Goal: Task Accomplishment & Management: Use online tool/utility

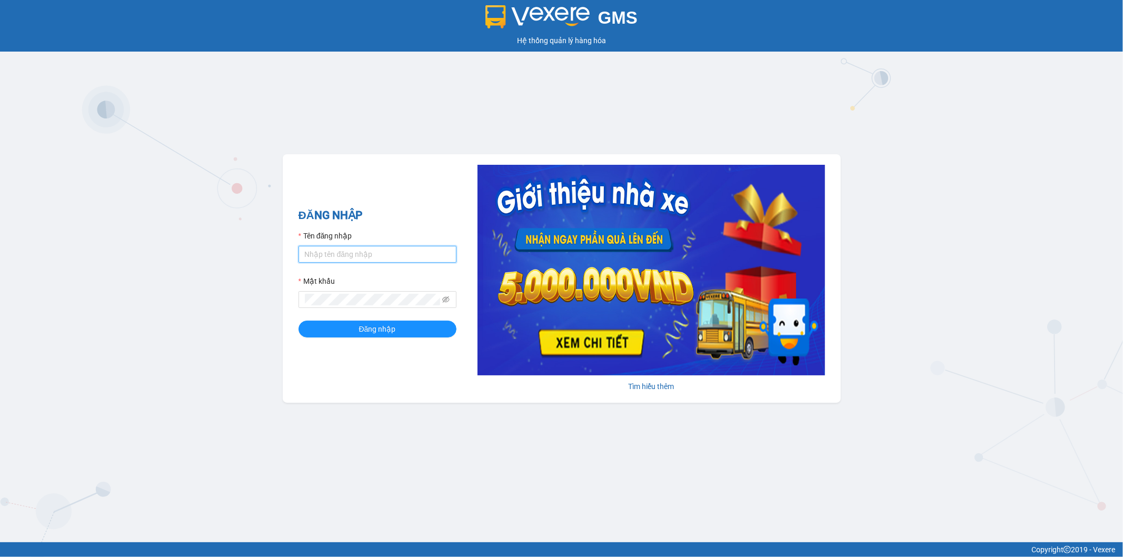
click at [332, 260] on input "Tên đăng nhập" at bounding box center [378, 254] width 158 height 17
type input "hangni.bmtai"
click at [299, 321] on button "Đăng nhập" at bounding box center [378, 329] width 158 height 17
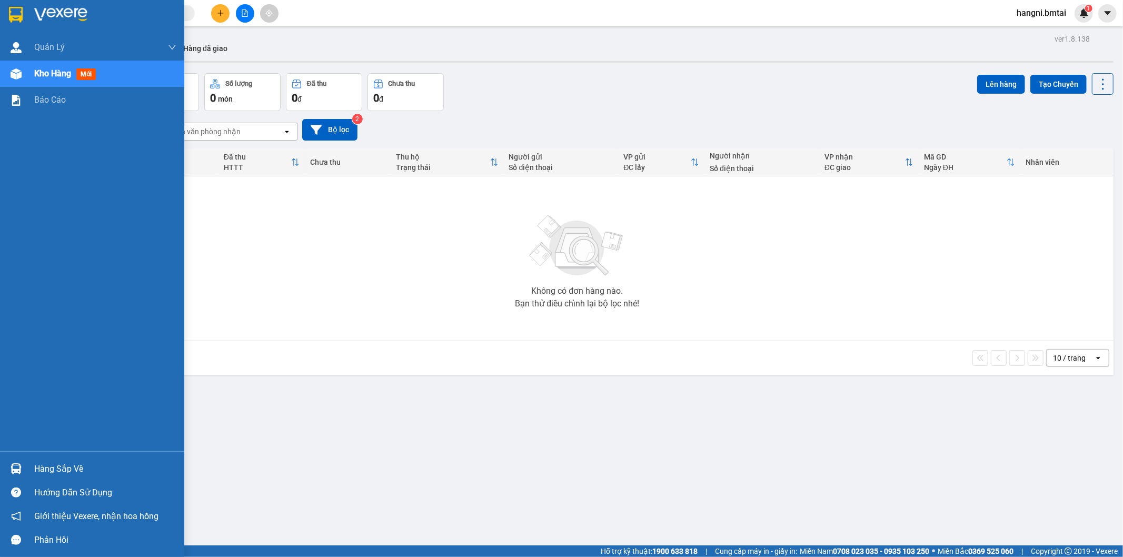
click at [51, 467] on div "Hàng sắp về" at bounding box center [105, 469] width 142 height 16
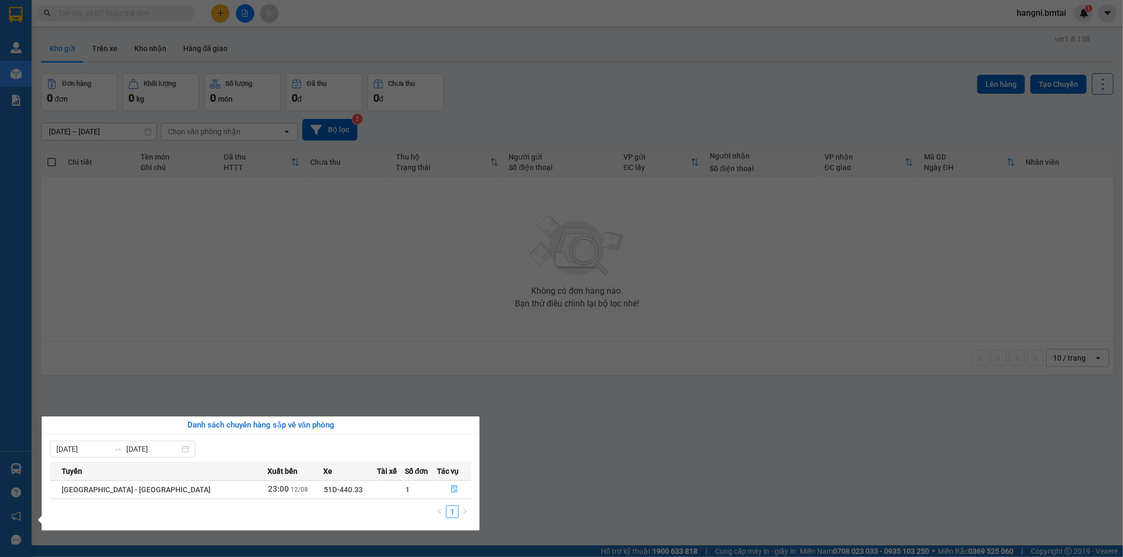
click at [268, 496] on td "23:00 [DATE]" at bounding box center [295, 489] width 55 height 18
click at [451, 488] on icon "file-done" at bounding box center [454, 489] width 6 height 7
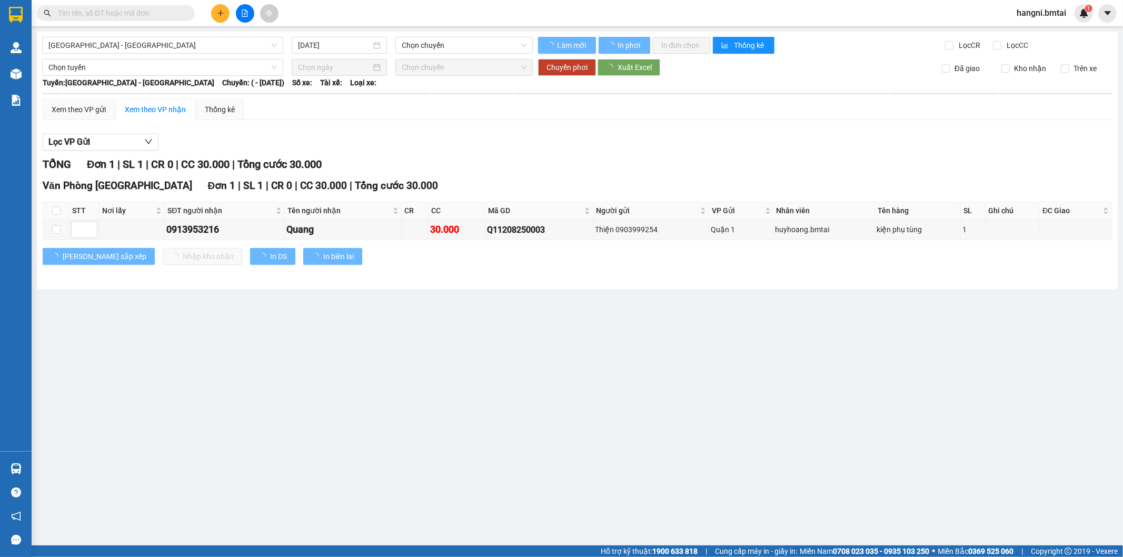
type input "[DATE]"
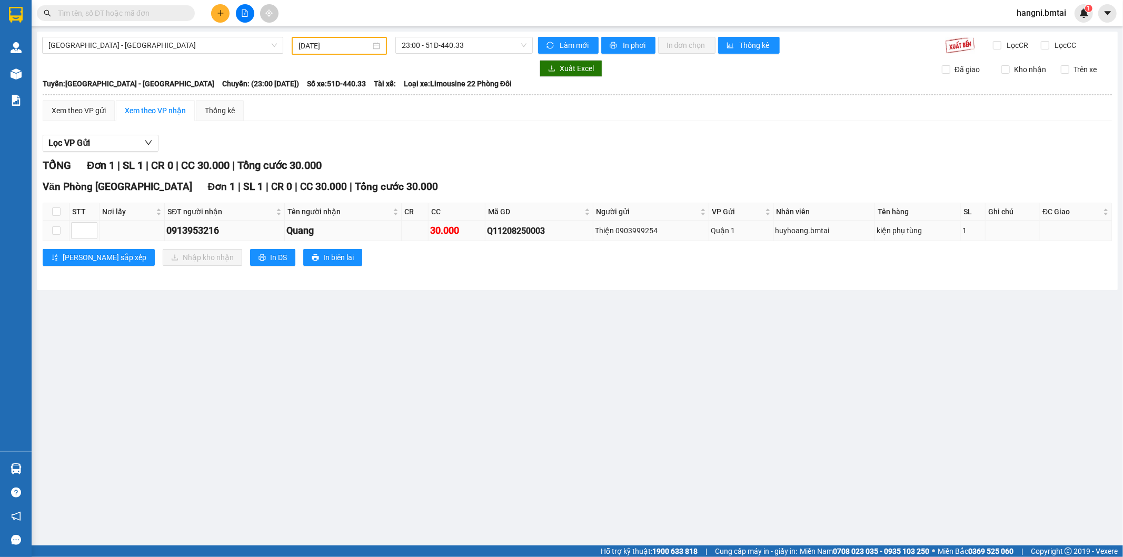
click at [62, 230] on td at bounding box center [56, 231] width 26 height 21
click at [54, 230] on input "checkbox" at bounding box center [56, 230] width 8 height 8
checkbox input "true"
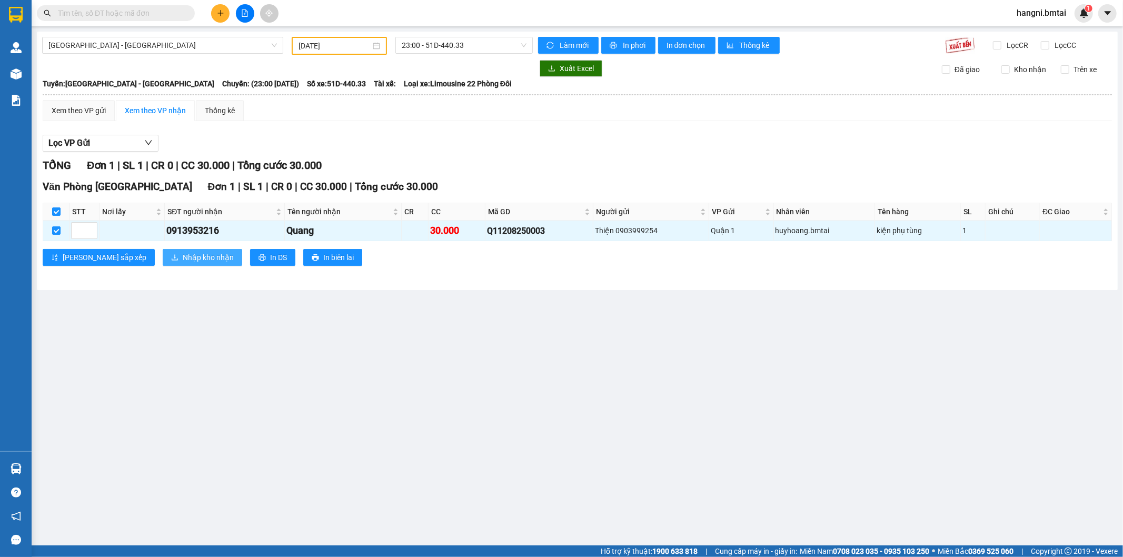
click at [183, 256] on span "Nhập kho nhận" at bounding box center [208, 258] width 51 height 12
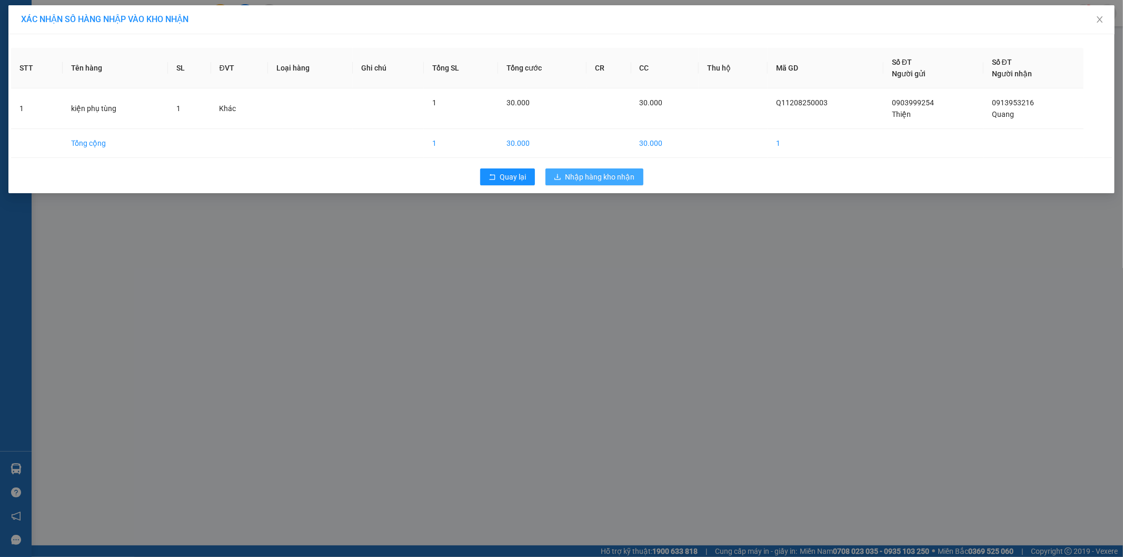
click at [572, 174] on span "Nhập hàng kho nhận" at bounding box center [601, 177] width 70 height 12
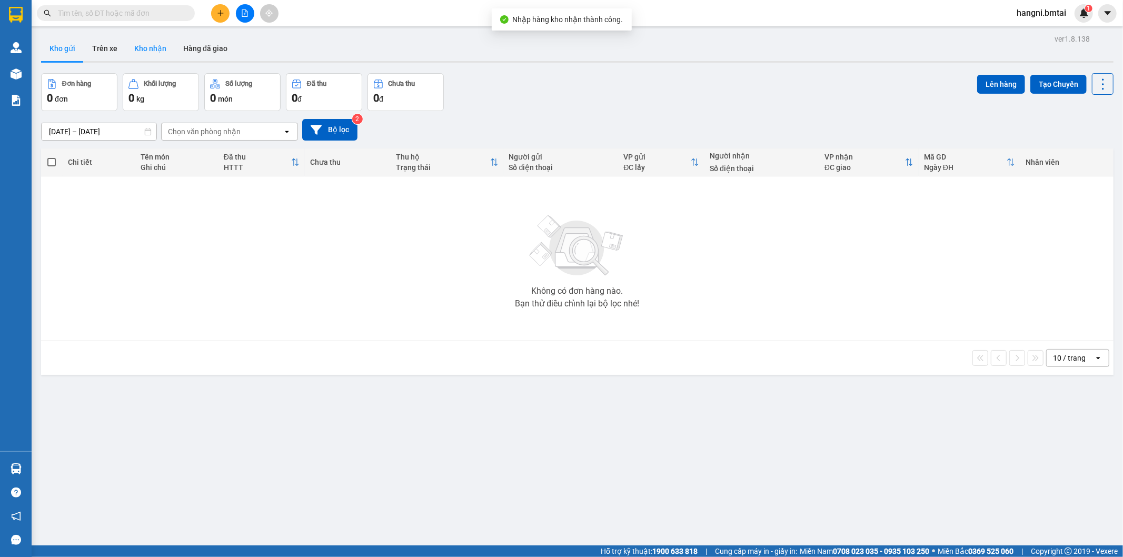
click at [152, 55] on button "Kho nhận" at bounding box center [150, 48] width 49 height 25
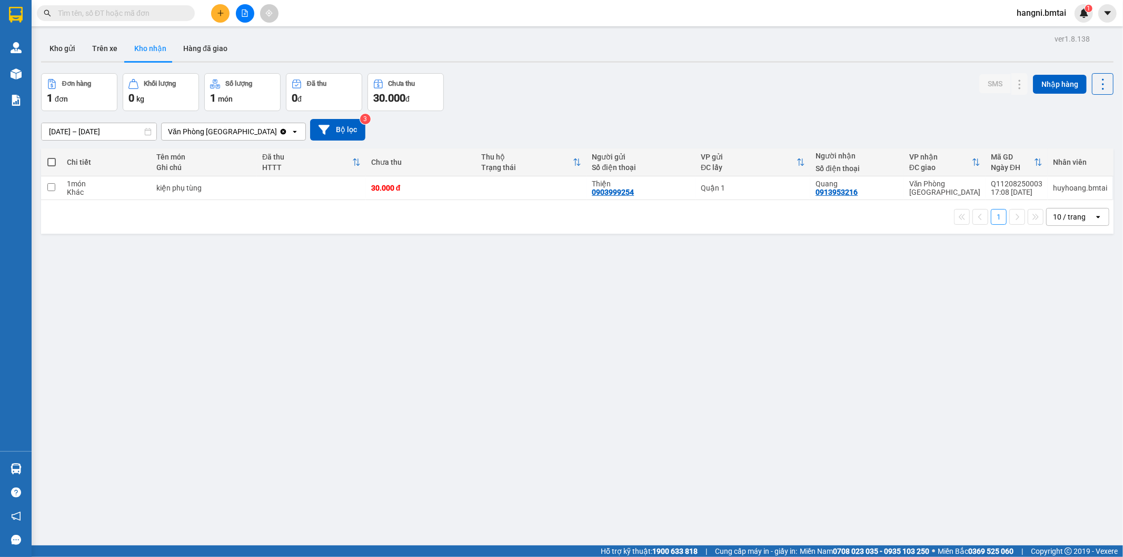
click at [124, 15] on input "text" at bounding box center [120, 13] width 124 height 12
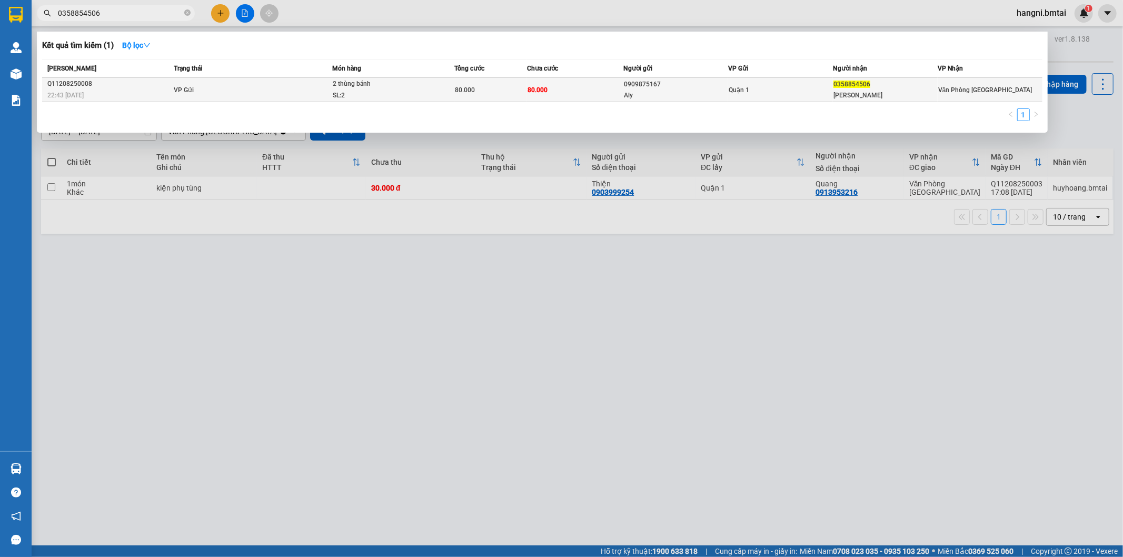
type input "0358854506"
click at [523, 90] on div "80.000" at bounding box center [491, 90] width 72 height 12
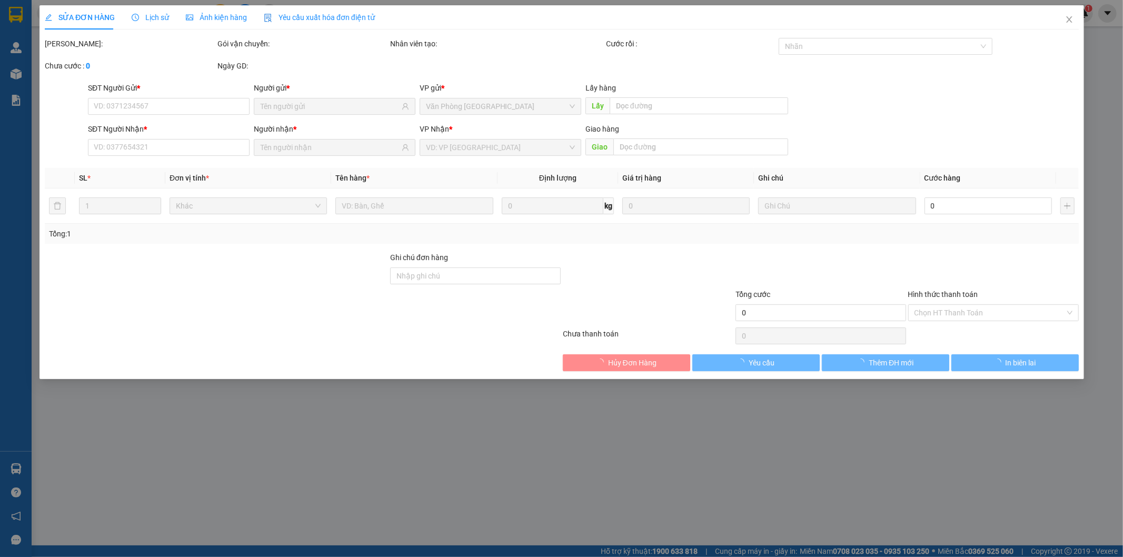
type input "0909875167"
type input "Aly"
type input "0358854506"
type input "[PERSON_NAME]"
type input "80.000"
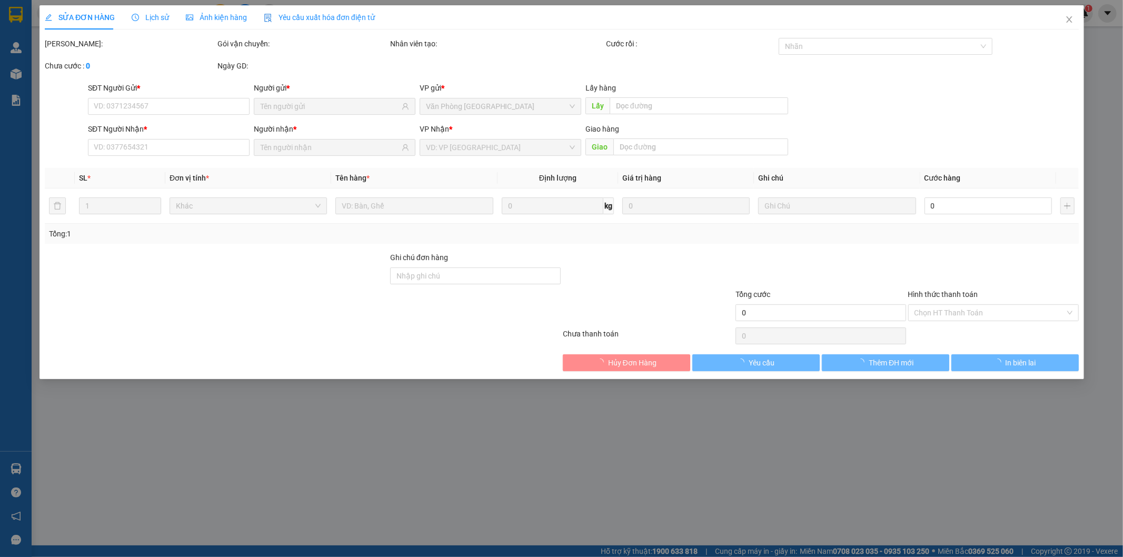
type input "80.000"
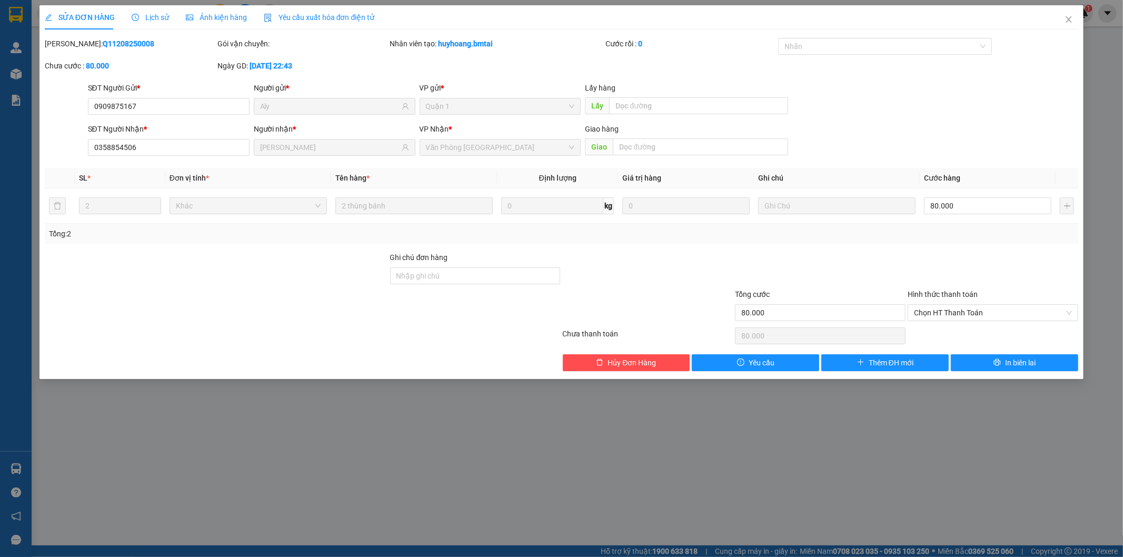
drag, startPoint x: 251, startPoint y: 461, endPoint x: 255, endPoint y: 456, distance: 6.4
click at [251, 461] on div "SỬA ĐƠN HÀNG Lịch sử Ảnh kiện hàng Yêu cầu xuất hóa đơn điện tử Total Paid Fee …" at bounding box center [561, 278] width 1123 height 557
click at [1068, 19] on icon "close" at bounding box center [1070, 19] width 6 height 6
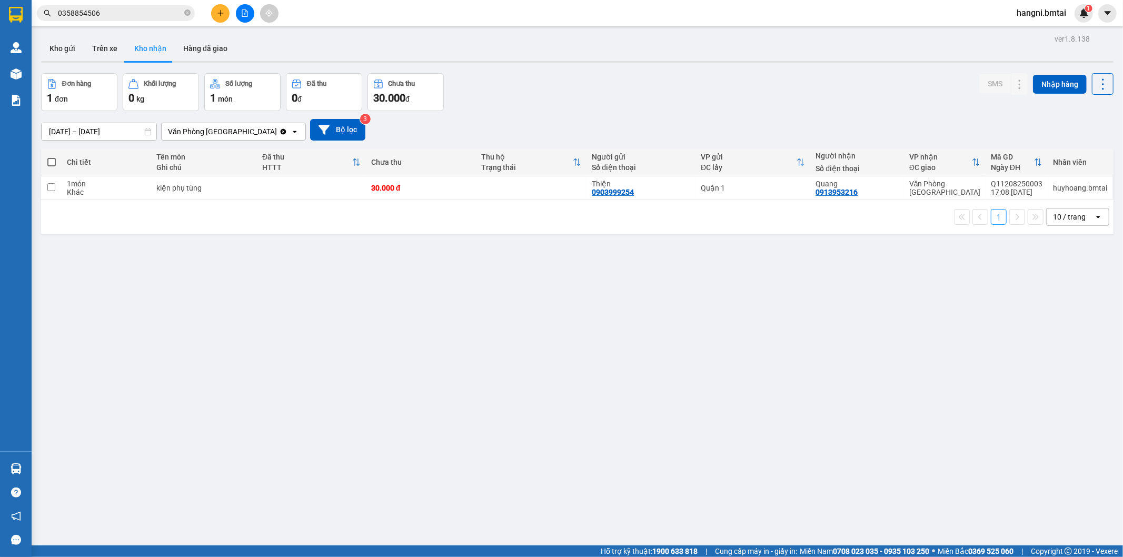
click at [111, 13] on input "0358854506" at bounding box center [120, 13] width 124 height 12
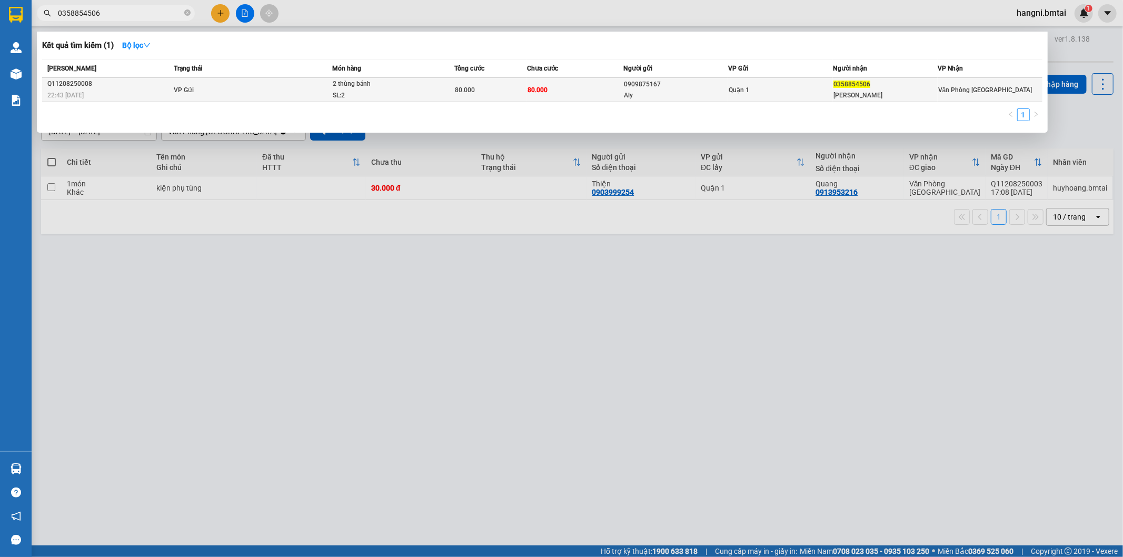
click at [102, 99] on div "22:43 [DATE]" at bounding box center [108, 96] width 123 height 12
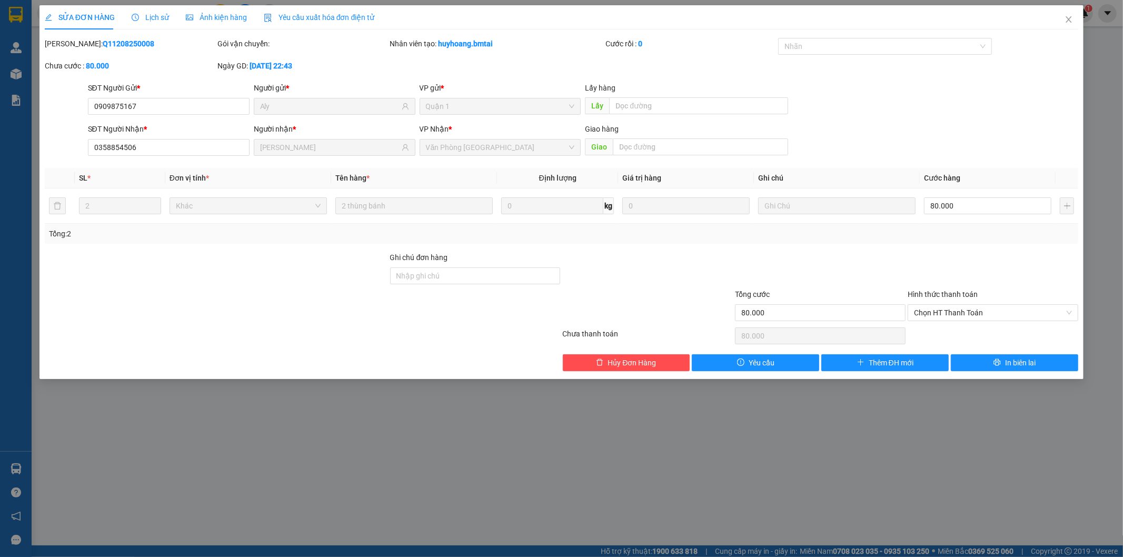
click at [363, 435] on div "SỬA ĐƠN HÀNG Lịch sử Ảnh kiện hàng Yêu cầu xuất hóa đơn điện tử Total Paid Fee …" at bounding box center [561, 278] width 1123 height 557
click at [1061, 21] on span "Close" at bounding box center [1068, 19] width 29 height 29
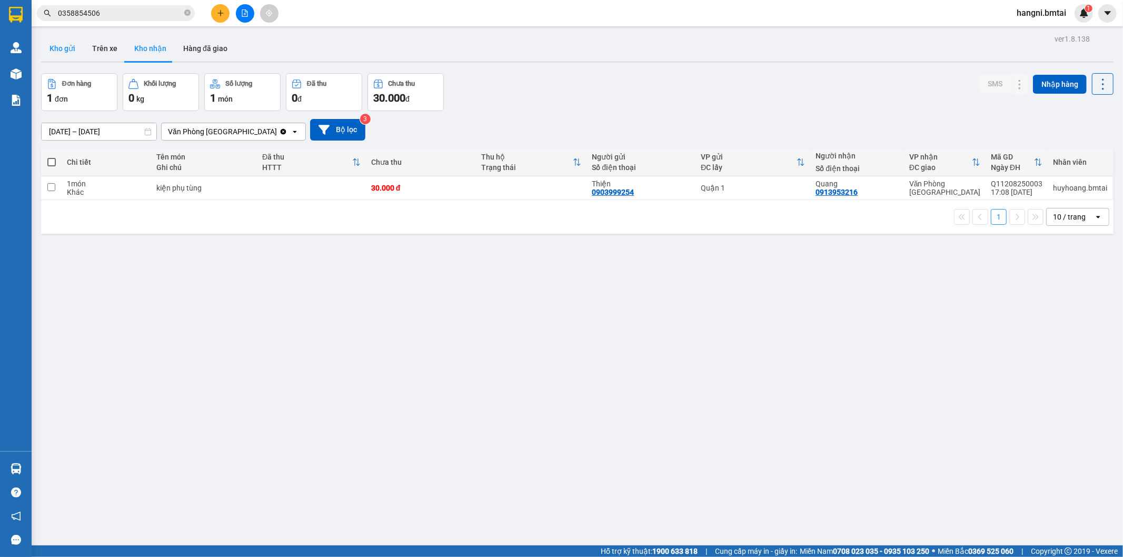
click at [69, 48] on button "Kho gửi" at bounding box center [62, 48] width 43 height 25
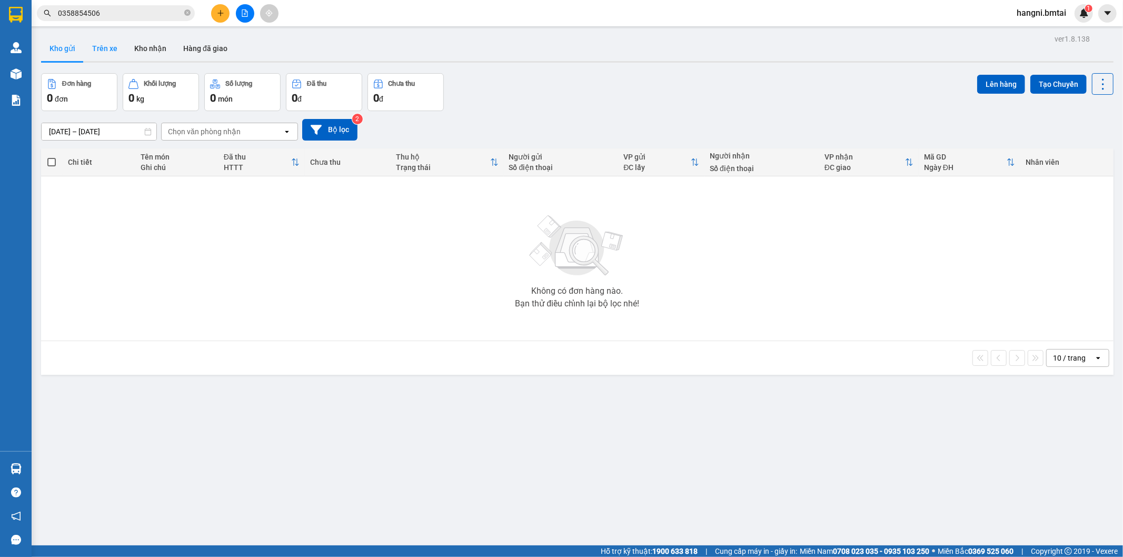
click at [106, 49] on button "Trên xe" at bounding box center [105, 48] width 42 height 25
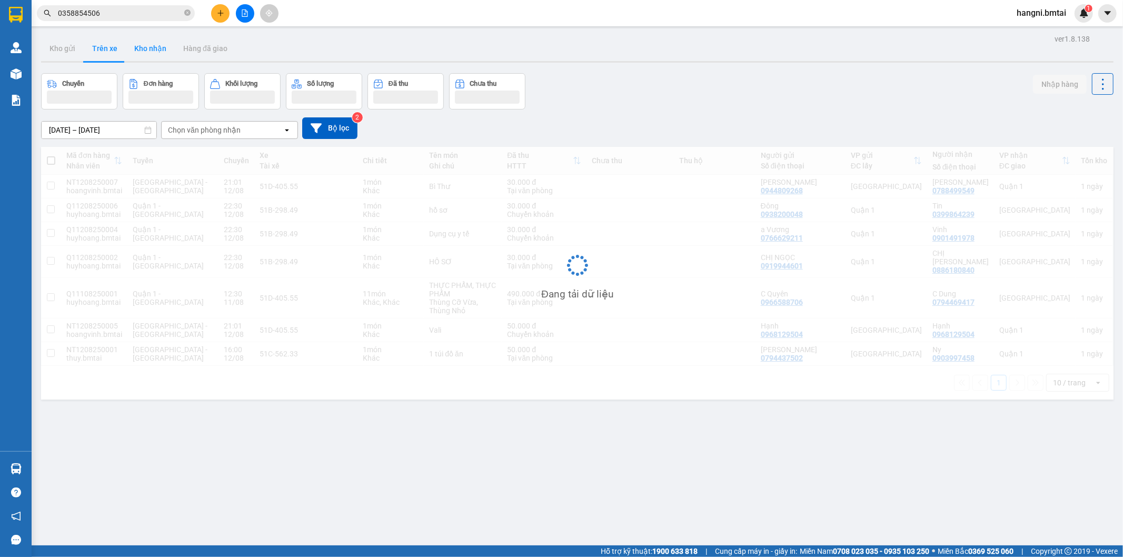
click at [158, 49] on button "Kho nhận" at bounding box center [150, 48] width 49 height 25
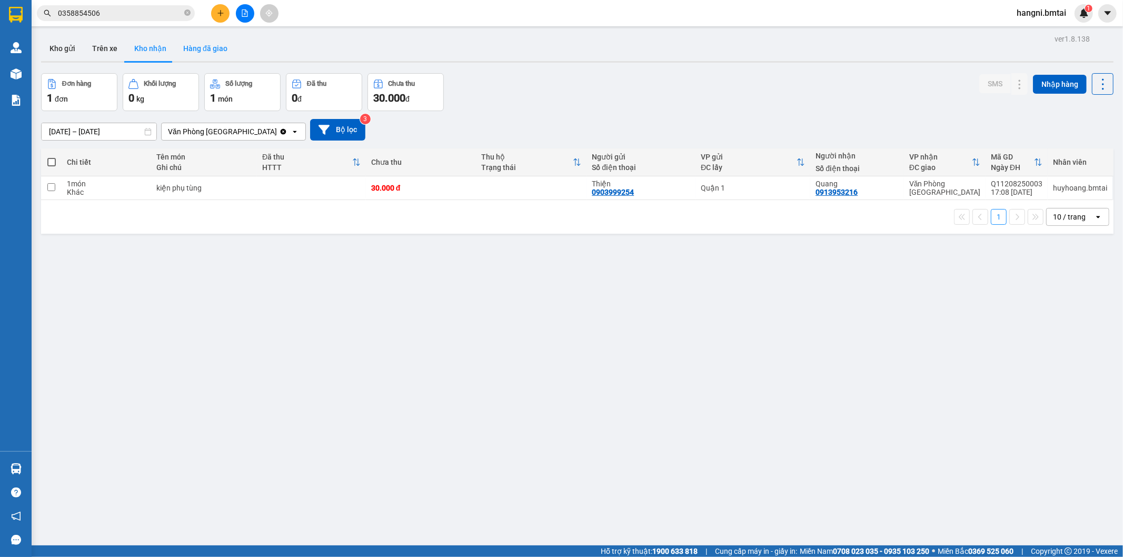
click at [214, 53] on button "Hàng đã giao" at bounding box center [205, 48] width 61 height 25
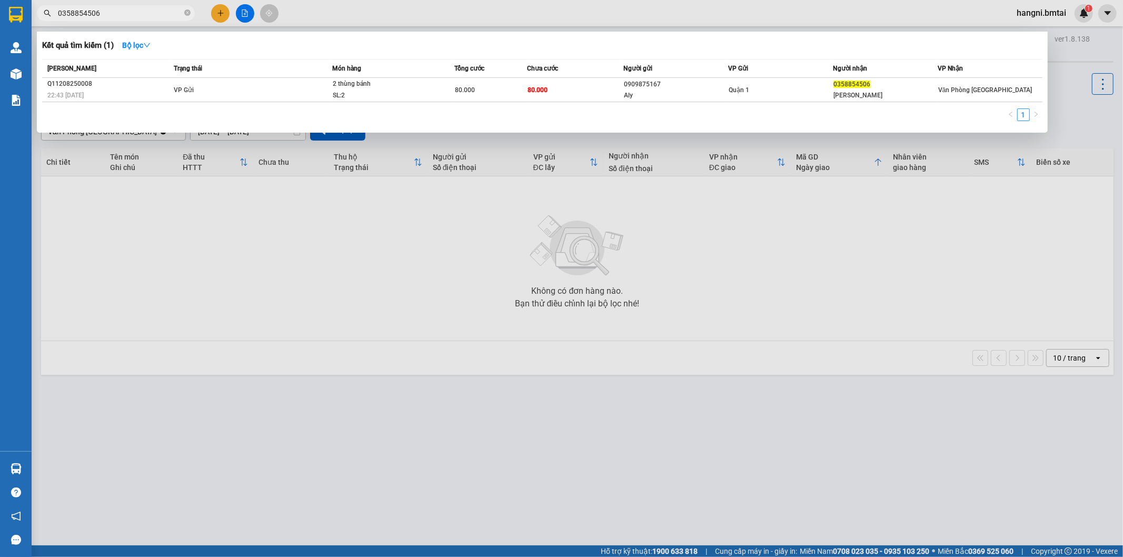
click at [119, 7] on input "0358854506" at bounding box center [120, 13] width 124 height 12
click at [931, 94] on div "[PERSON_NAME]" at bounding box center [886, 95] width 104 height 11
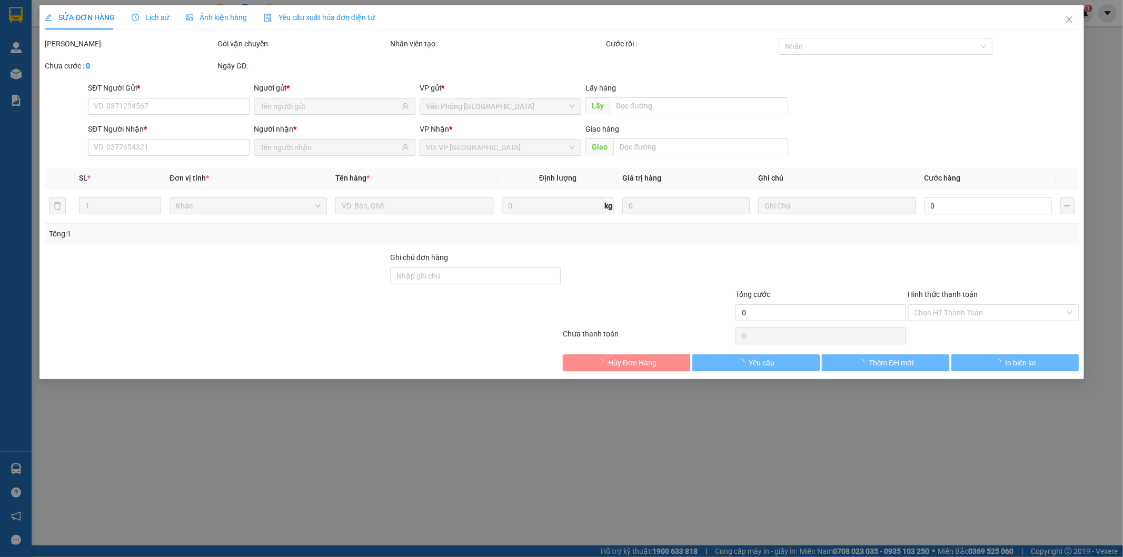
type input "0909875167"
type input "Aly"
type input "0358854506"
type input "[PERSON_NAME]"
type input "80.000"
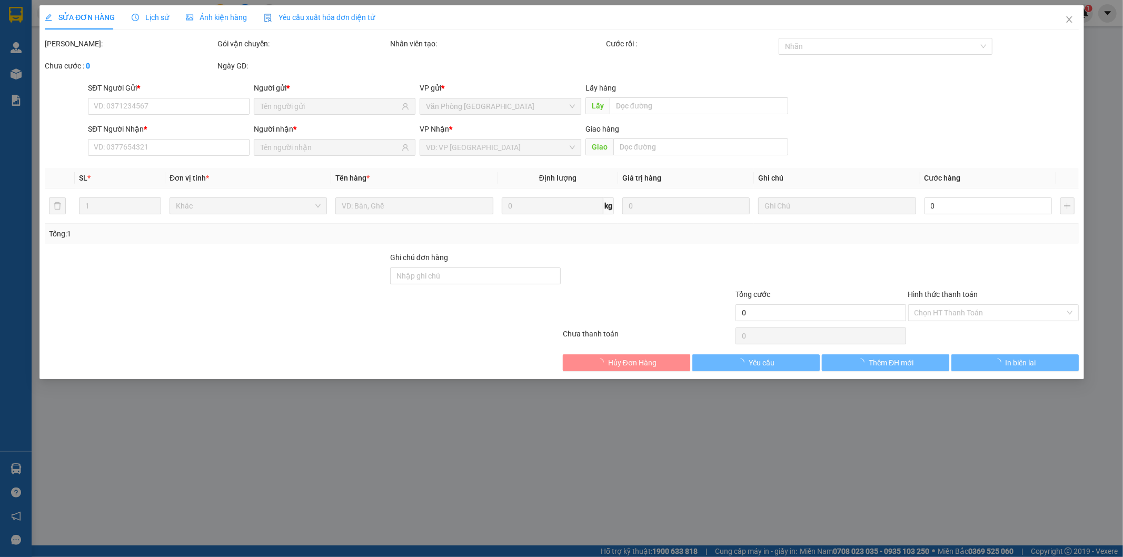
type input "80.000"
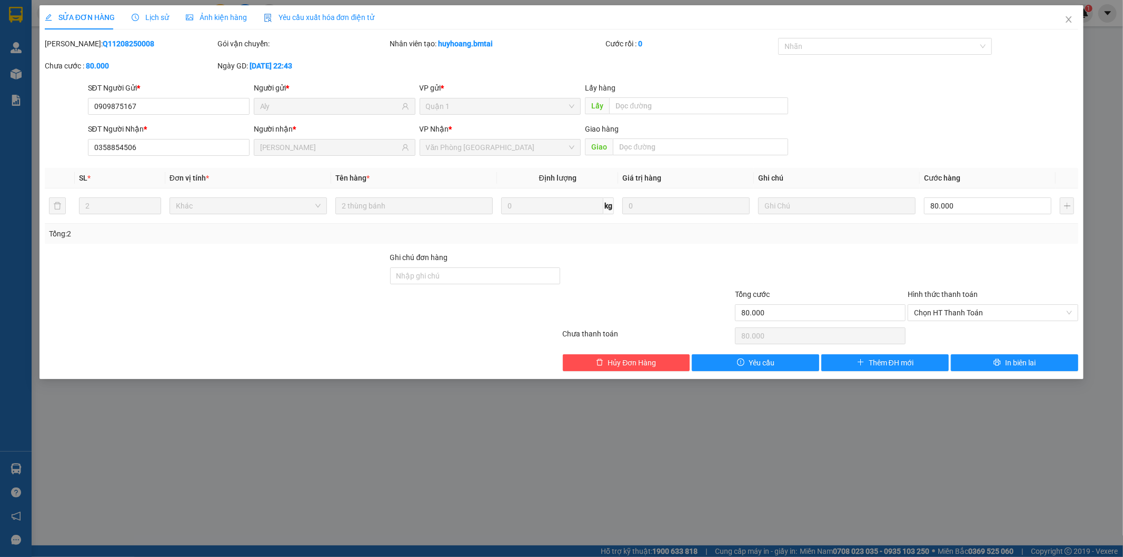
click at [289, 456] on div "SỬA ĐƠN HÀNG Lịch sử Ảnh kiện hàng Yêu cầu xuất hóa đơn điện tử Total Paid Fee …" at bounding box center [561, 278] width 1123 height 557
click at [312, 462] on div "SỬA ĐƠN HÀNG Lịch sử Ảnh kiện hàng Yêu cầu xuất hóa đơn điện tử Total Paid Fee …" at bounding box center [561, 278] width 1123 height 557
click at [1069, 15] on span "Close" at bounding box center [1068, 19] width 29 height 29
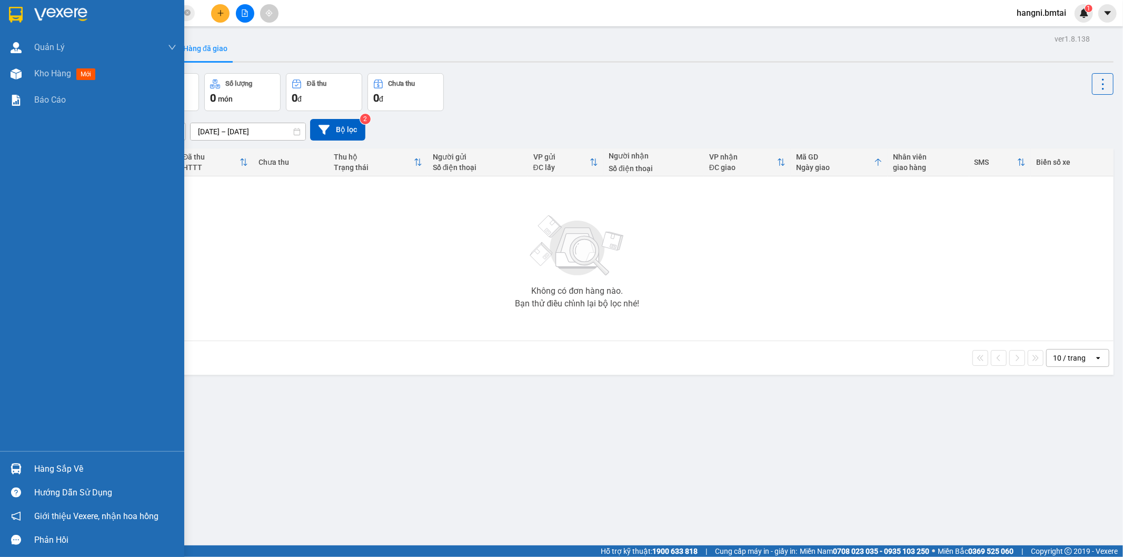
click at [56, 121] on div "Quản [PERSON_NAME] lý khách hàng Quản lý khách hàng mới Kho hàng mới Báo cáo" at bounding box center [92, 242] width 184 height 417
click at [62, 68] on span "Kho hàng" at bounding box center [52, 73] width 37 height 10
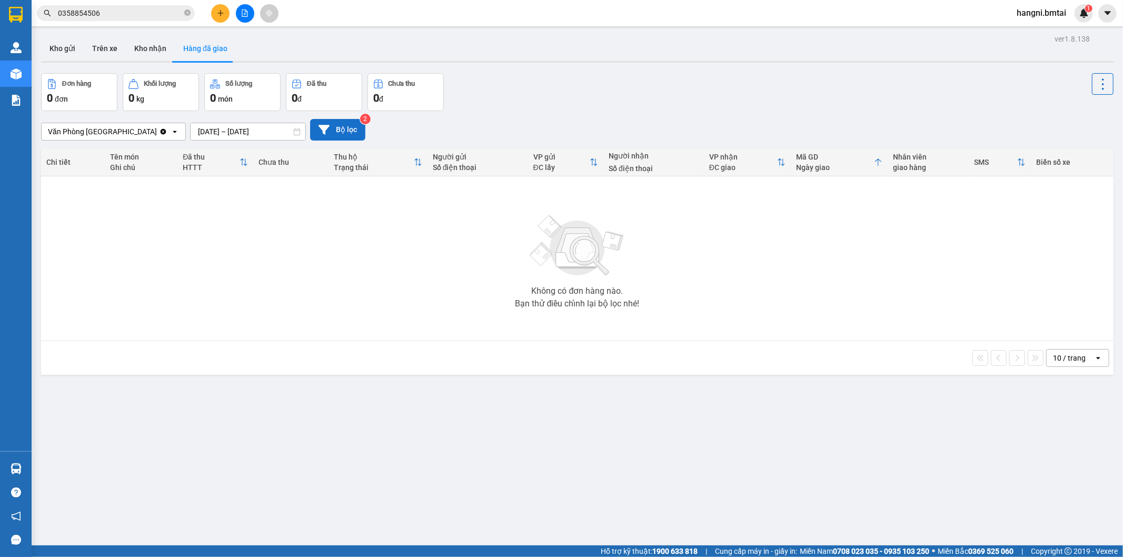
click at [333, 124] on button "Bộ lọc" at bounding box center [337, 130] width 55 height 22
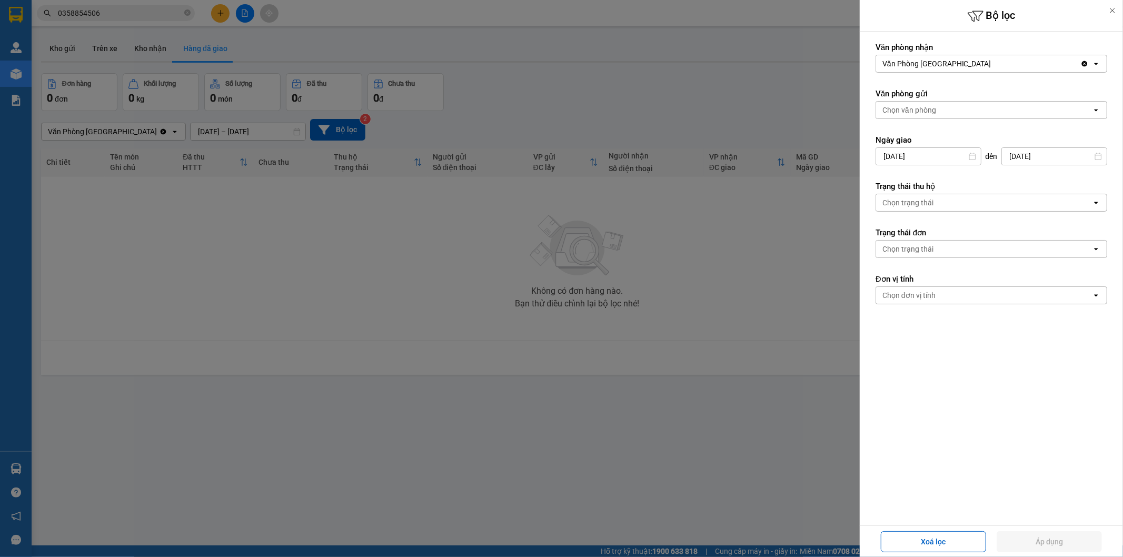
click at [934, 58] on div "Văn Phòng [GEOGRAPHIC_DATA]" at bounding box center [937, 63] width 109 height 11
click at [998, 86] on div "Văn Phòng [GEOGRAPHIC_DATA]" at bounding box center [992, 86] width 232 height 19
click at [947, 370] on form "Văn phòng nhận Văn Phòng [GEOGRAPHIC_DATA] Clear value open Văn phòng gửi Chọn …" at bounding box center [992, 220] width 232 height 357
click at [1040, 545] on button "Áp dụng" at bounding box center [1049, 541] width 105 height 21
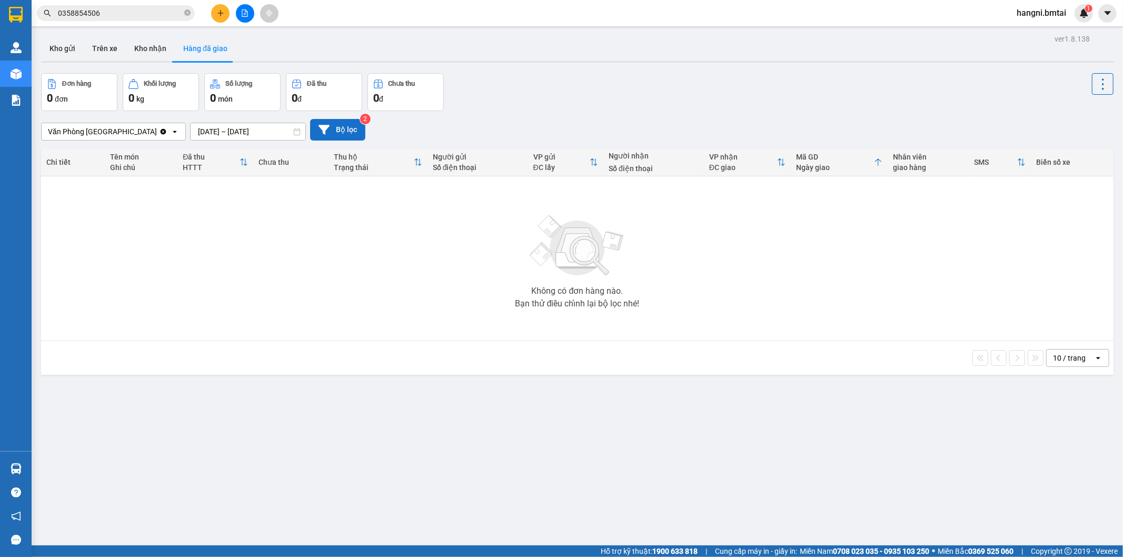
click at [343, 123] on button "Bộ lọc" at bounding box center [337, 130] width 55 height 22
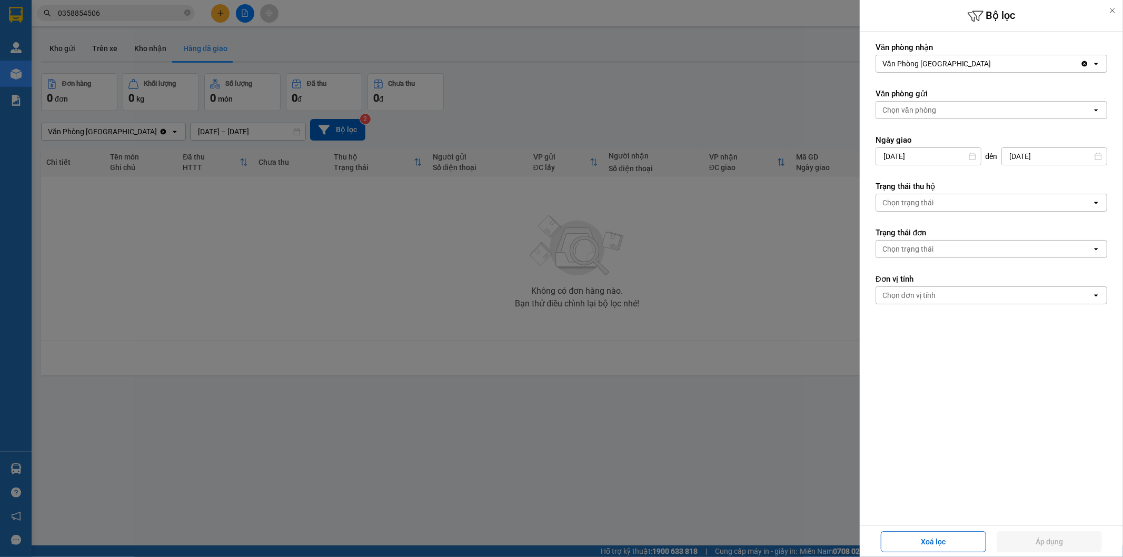
click at [992, 103] on div "Chọn văn phòng" at bounding box center [984, 110] width 216 height 17
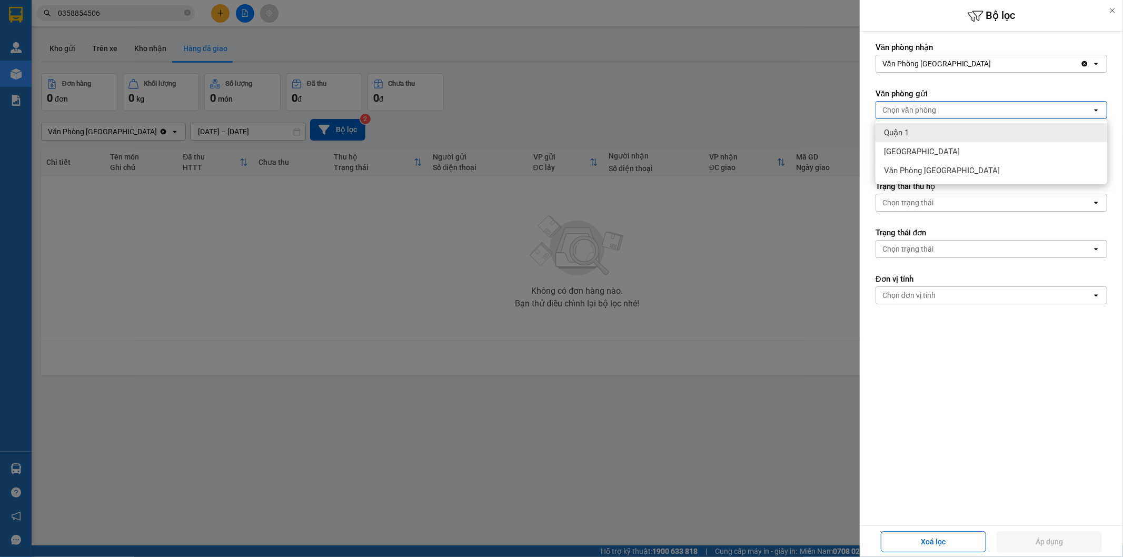
click at [924, 130] on div "Quận 1" at bounding box center [992, 132] width 232 height 19
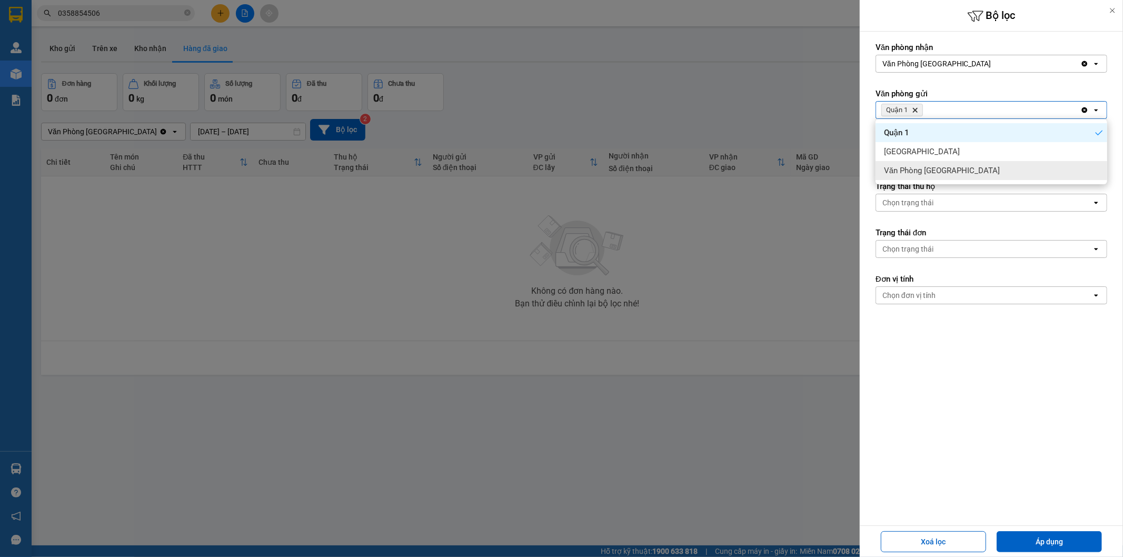
click at [814, 388] on div at bounding box center [561, 278] width 1123 height 557
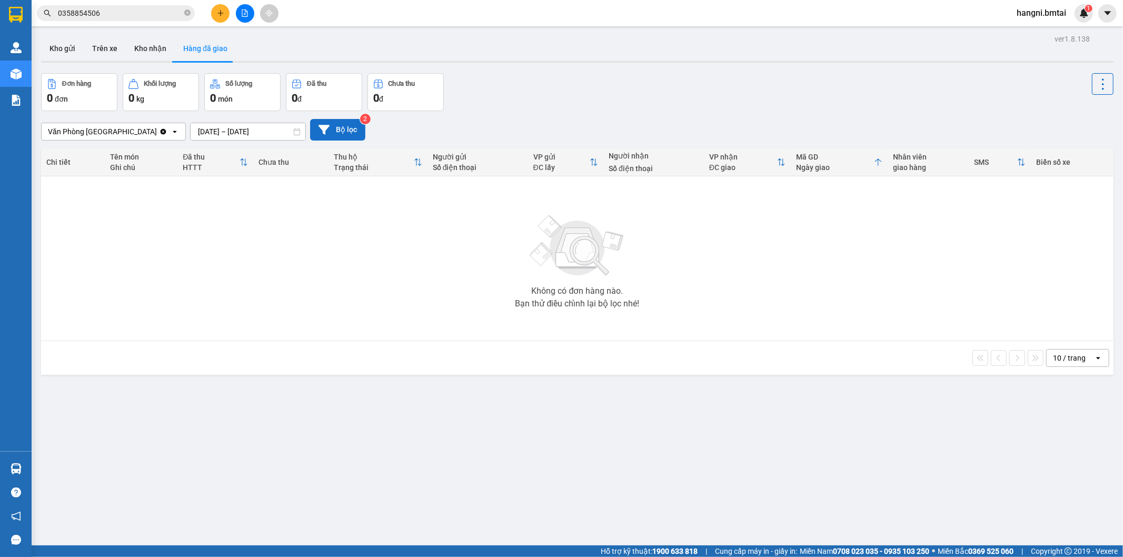
click at [340, 137] on button "Bộ lọc" at bounding box center [337, 130] width 55 height 22
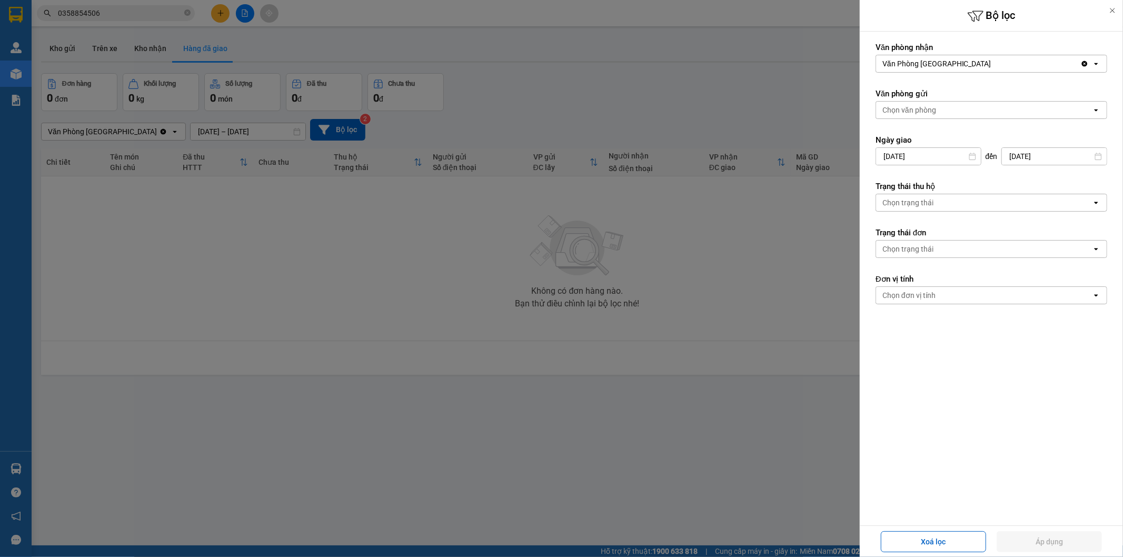
click at [951, 92] on label "Văn phòng gửi" at bounding box center [992, 93] width 232 height 11
click at [942, 104] on div "Chọn văn phòng" at bounding box center [984, 110] width 216 height 17
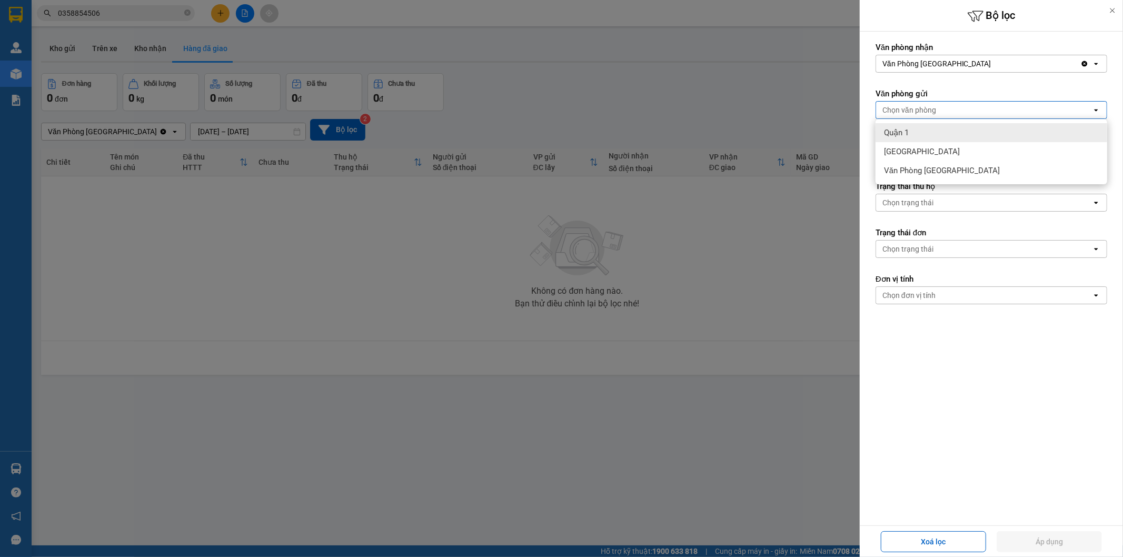
click at [919, 134] on div "Quận 1" at bounding box center [992, 132] width 232 height 19
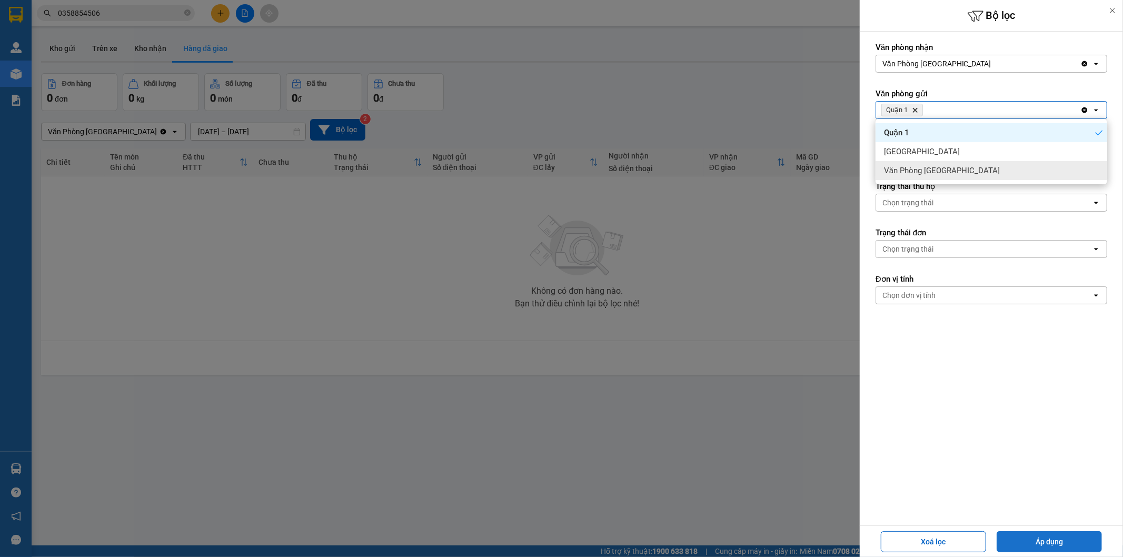
click at [1058, 548] on button "Áp dụng" at bounding box center [1049, 541] width 105 height 21
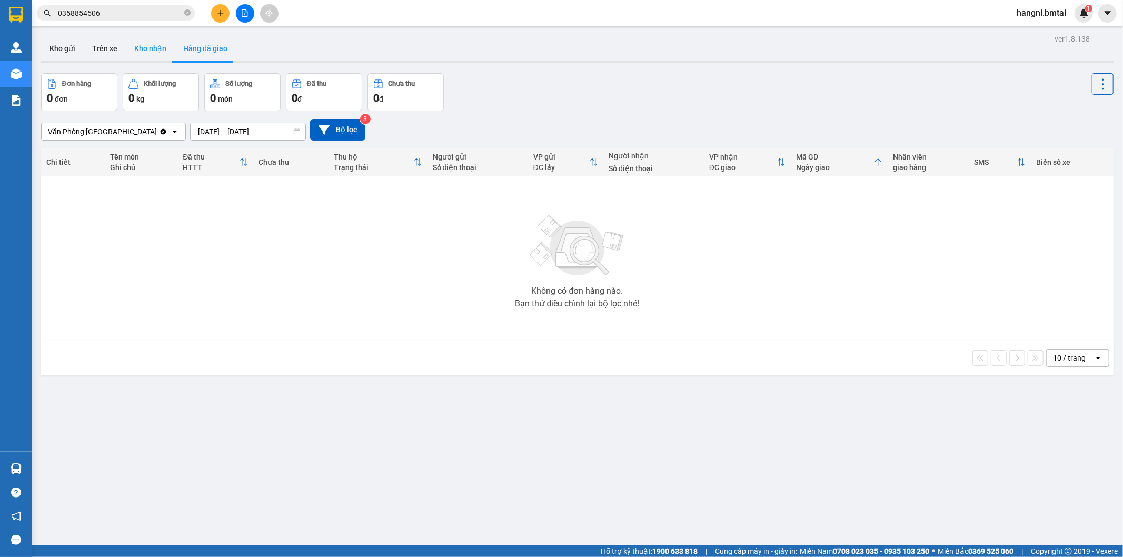
click at [137, 51] on button "Kho nhận" at bounding box center [150, 48] width 49 height 25
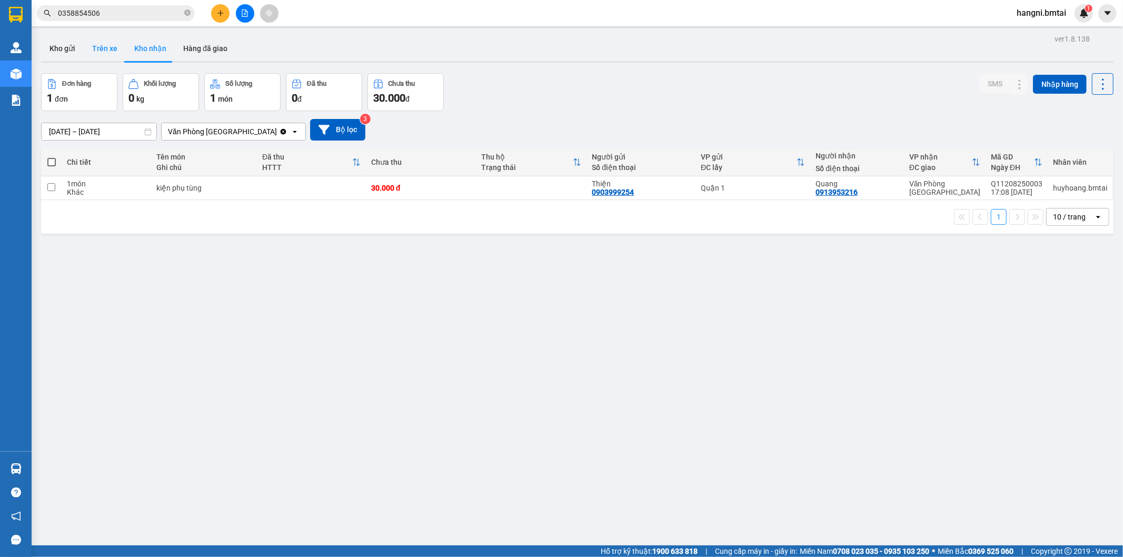
click at [111, 48] on button "Trên xe" at bounding box center [105, 48] width 42 height 25
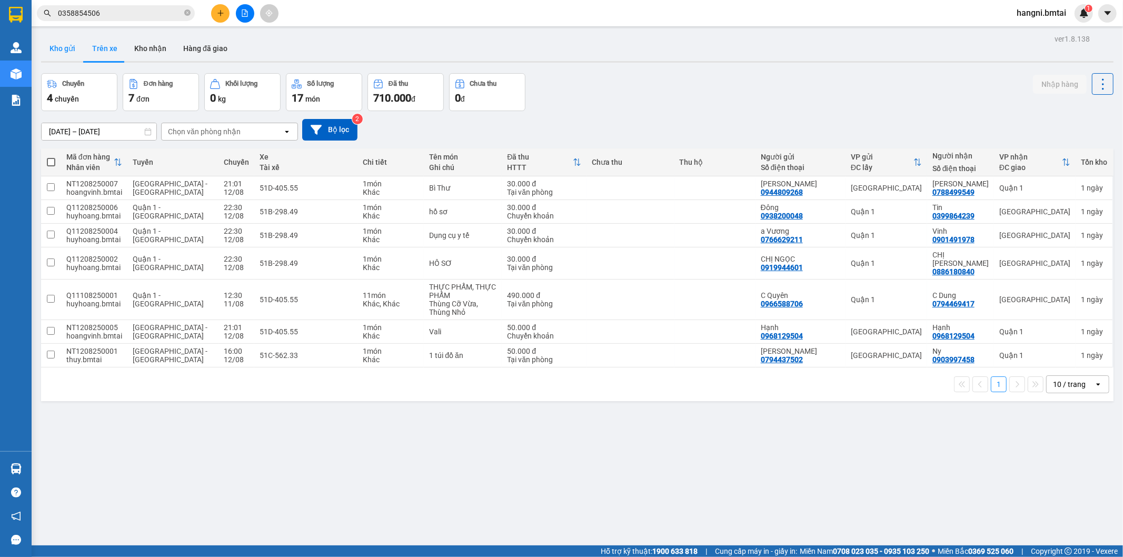
click at [67, 53] on button "Kho gửi" at bounding box center [62, 48] width 43 height 25
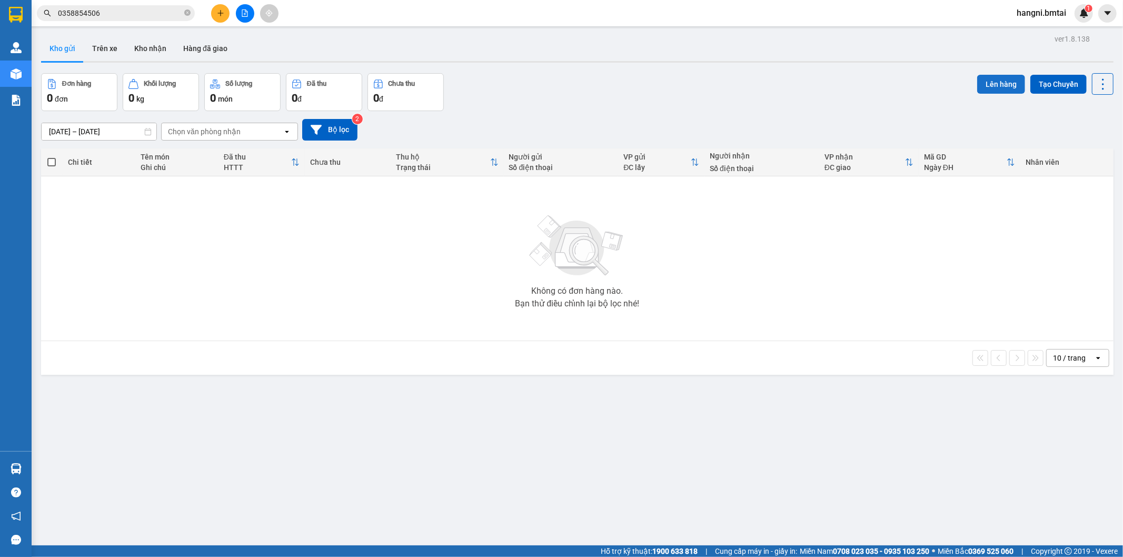
click at [992, 83] on button "Lên hàng" at bounding box center [1002, 84] width 48 height 19
click at [1105, 18] on icon "Close" at bounding box center [1102, 21] width 8 height 8
click at [109, 43] on button "Trên xe" at bounding box center [105, 48] width 42 height 25
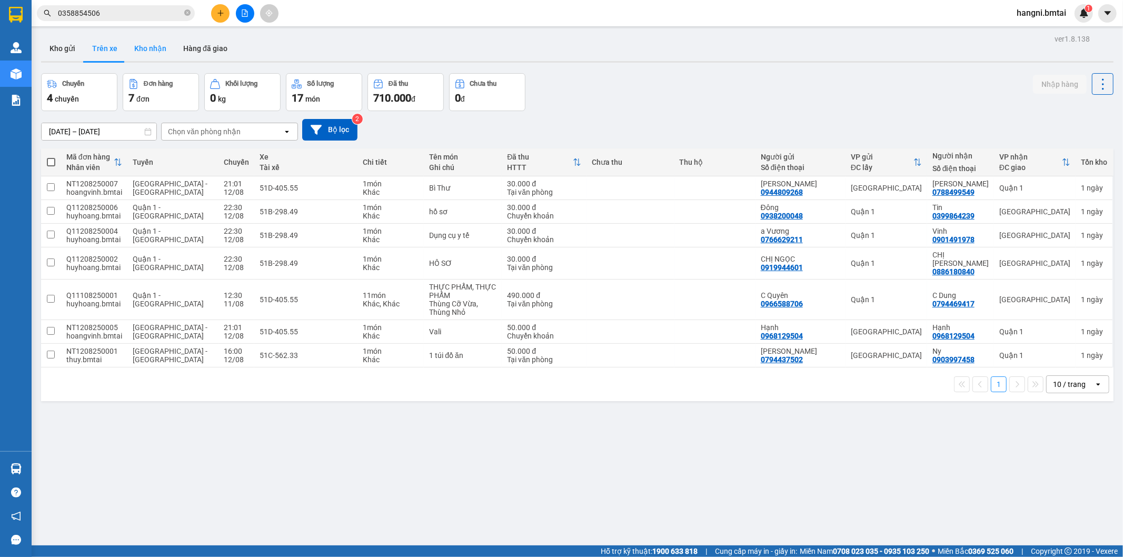
click at [149, 47] on button "Kho nhận" at bounding box center [150, 48] width 49 height 25
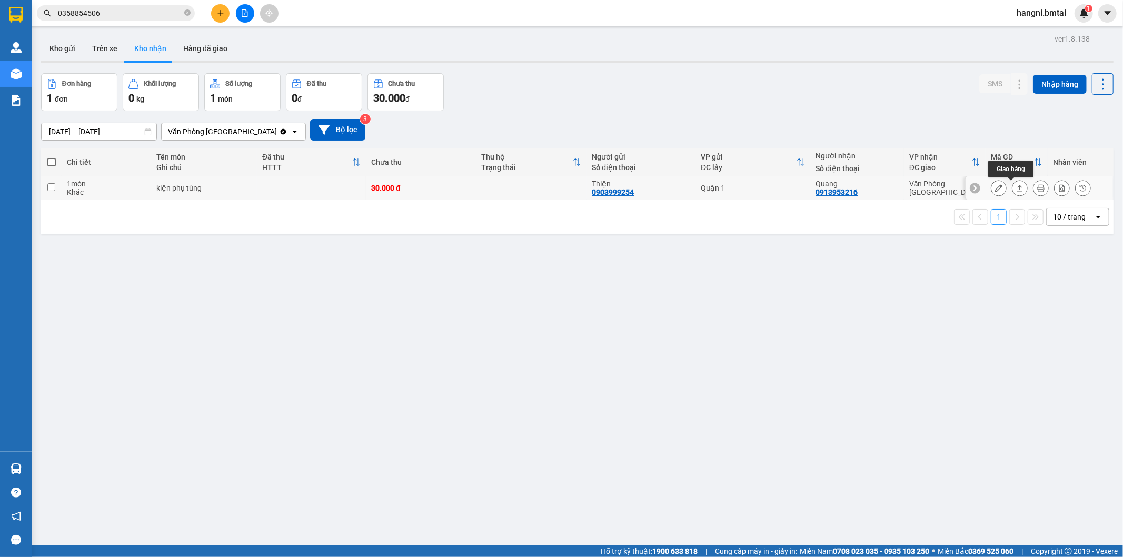
click at [1017, 192] on icon at bounding box center [1020, 187] width 7 height 7
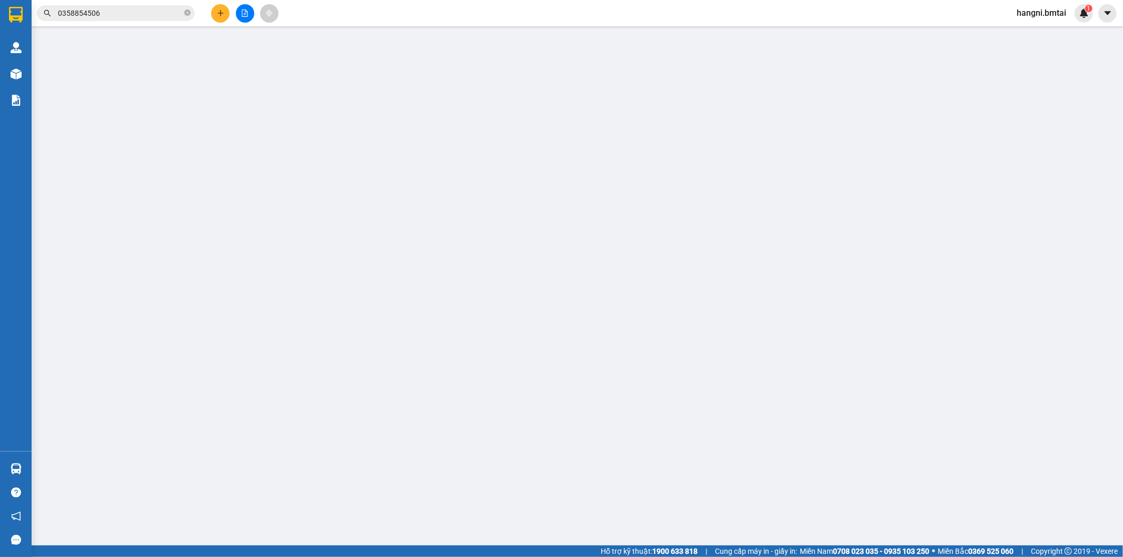
type input "0903999254"
type input "Thiện"
type input "0913953216"
type input "Quang"
type input "30.000"
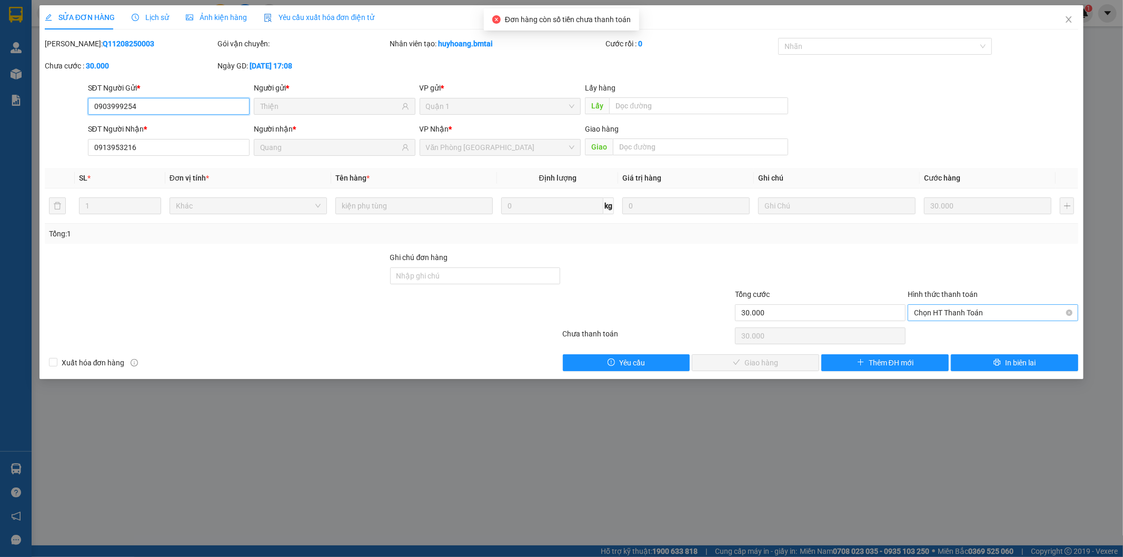
click at [963, 311] on span "Chọn HT Thanh Toán" at bounding box center [993, 313] width 158 height 16
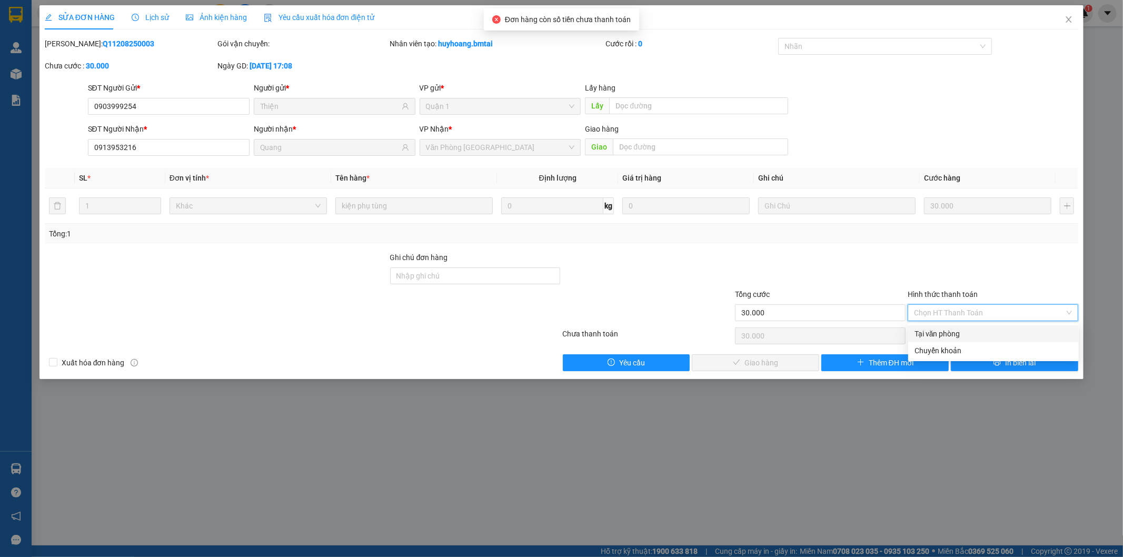
click at [935, 335] on div "Tại văn phòng" at bounding box center [994, 334] width 158 height 12
type input "0"
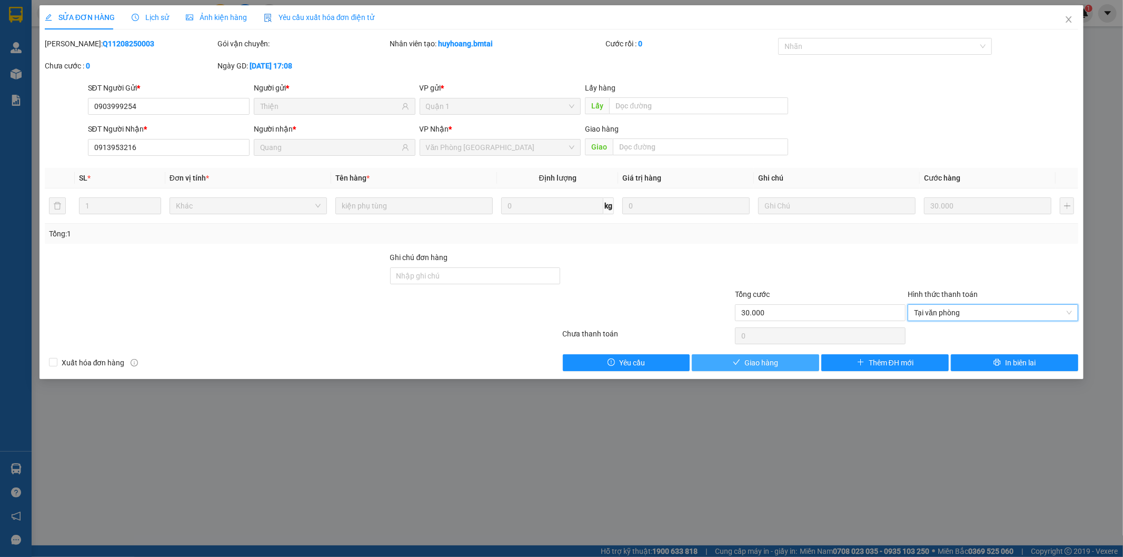
click at [776, 363] on span "Giao hàng" at bounding box center [762, 363] width 34 height 12
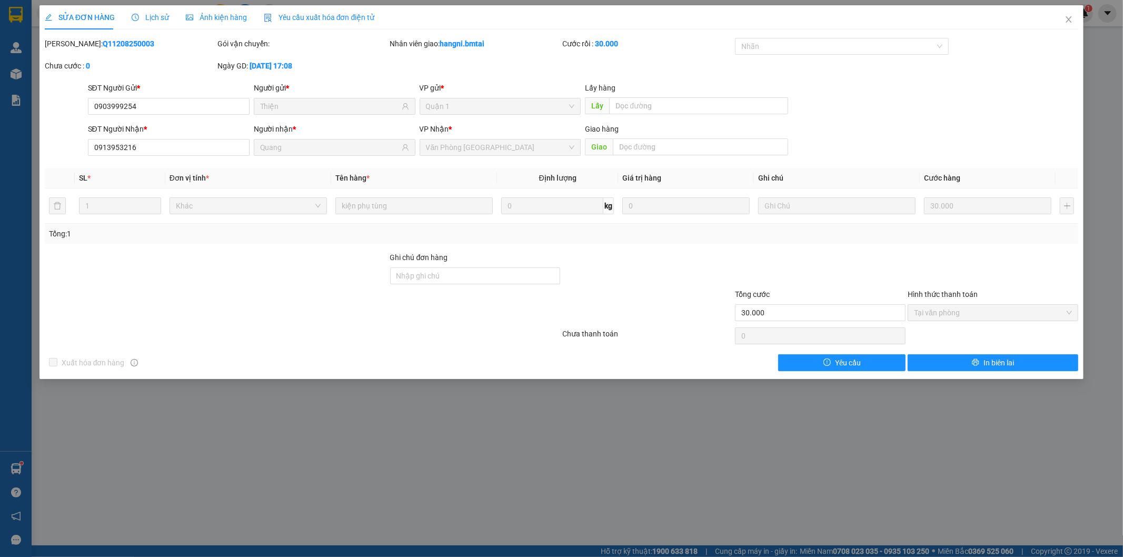
click at [545, 512] on div "SỬA ĐƠN HÀNG Lịch sử Ảnh kiện hàng Yêu cầu xuất hóa đơn điện tử Total Paid Fee …" at bounding box center [561, 278] width 1123 height 557
click at [1067, 29] on span "Close" at bounding box center [1068, 19] width 29 height 29
